Goal: Transaction & Acquisition: Purchase product/service

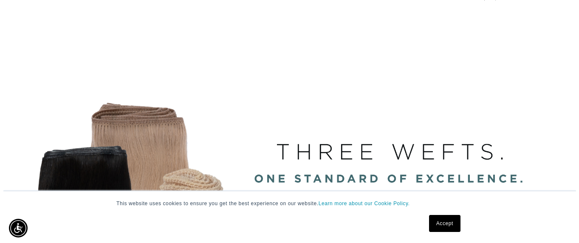
scroll to position [0, 1024]
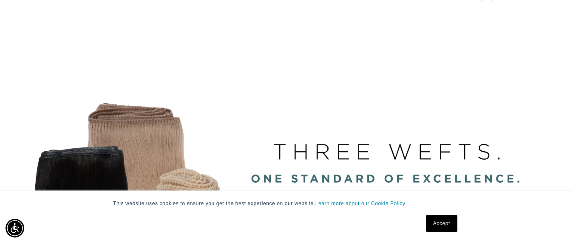
click at [440, 223] on link "Accept" at bounding box center [441, 223] width 31 height 17
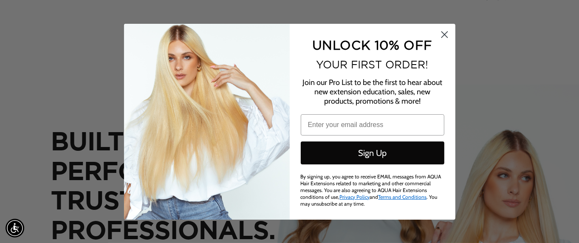
scroll to position [0, 0]
click at [443, 31] on circle "Close dialog" at bounding box center [444, 34] width 14 height 14
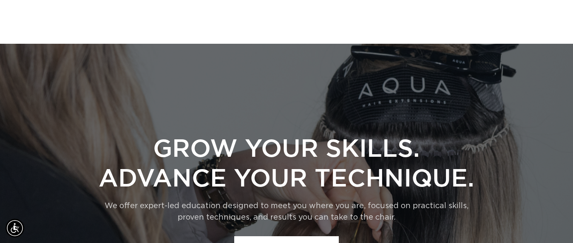
scroll to position [1578, 0]
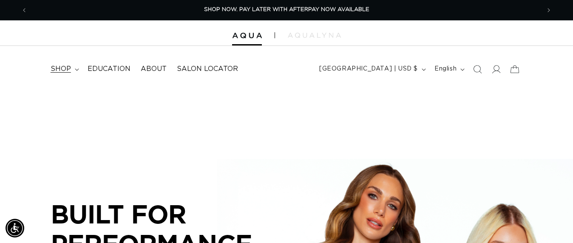
click at [62, 69] on span "shop" at bounding box center [61, 69] width 20 height 9
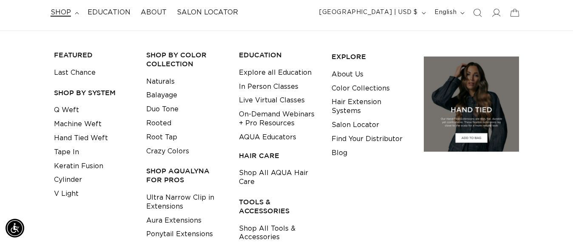
scroll to position [0, 512]
click at [66, 110] on link "Q Weft" at bounding box center [66, 110] width 25 height 14
